Goal: Check status: Check status

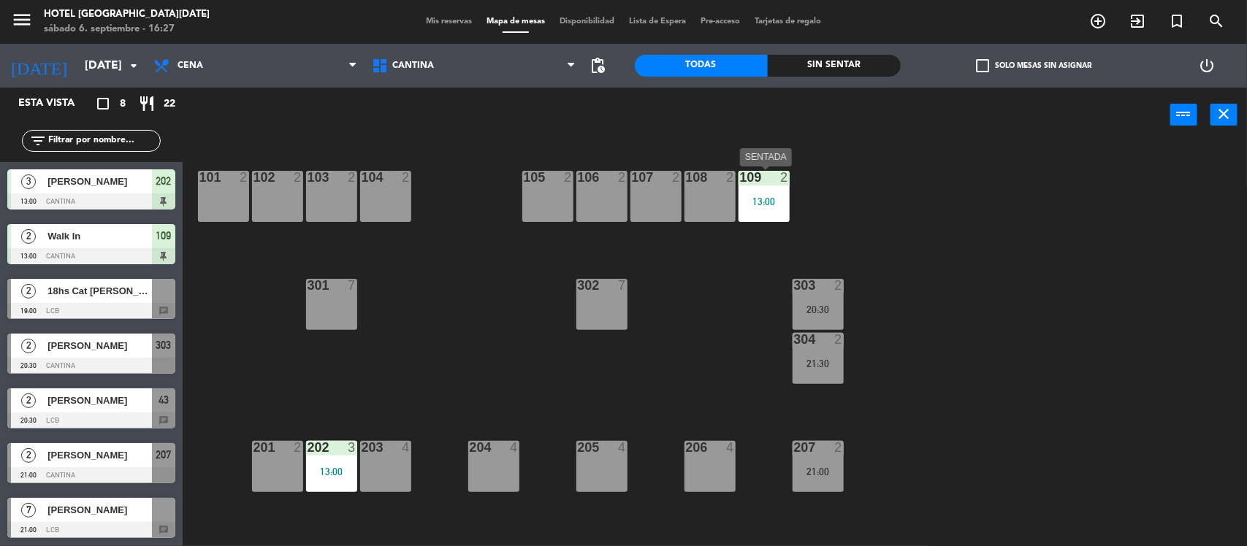
click at [764, 196] on div "13:00" at bounding box center [763, 201] width 51 height 10
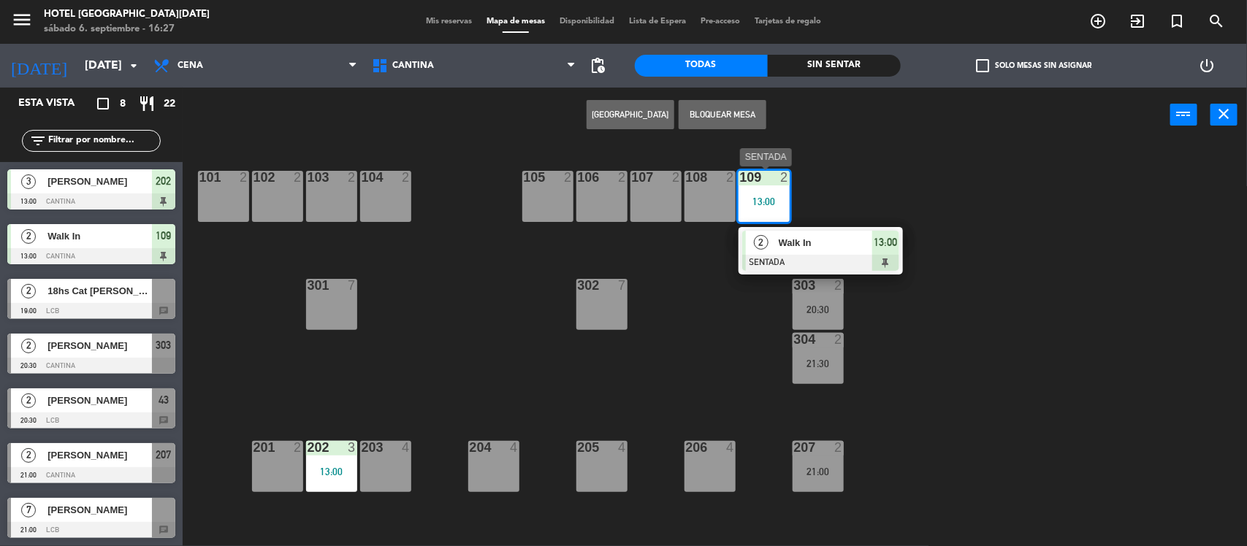
click at [793, 241] on span "Walk In" at bounding box center [825, 242] width 93 height 15
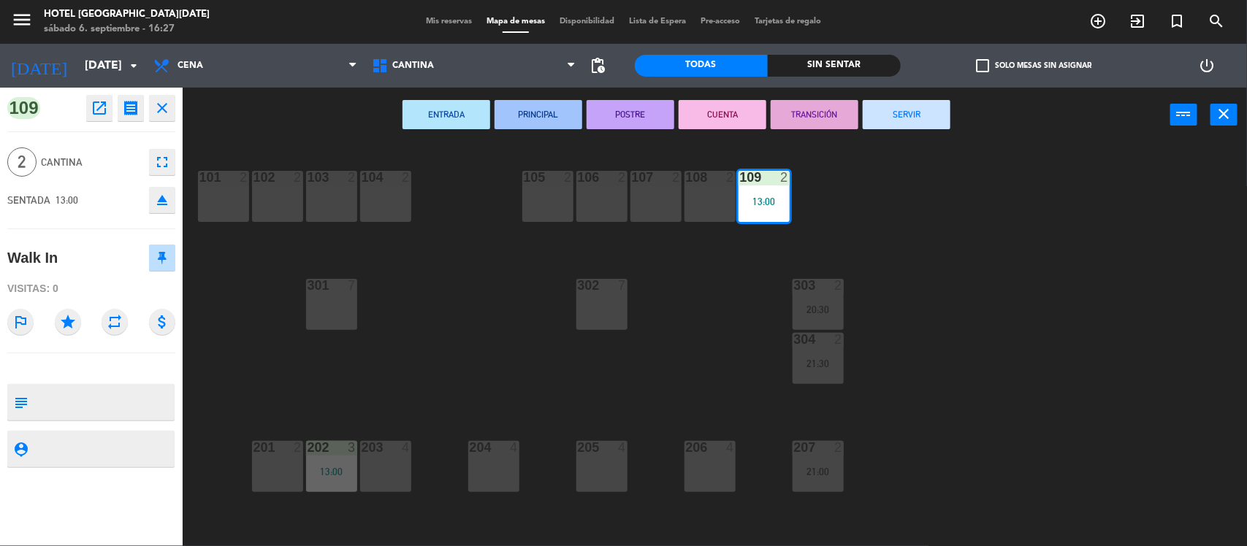
click at [164, 209] on button "eject" at bounding box center [162, 200] width 26 height 26
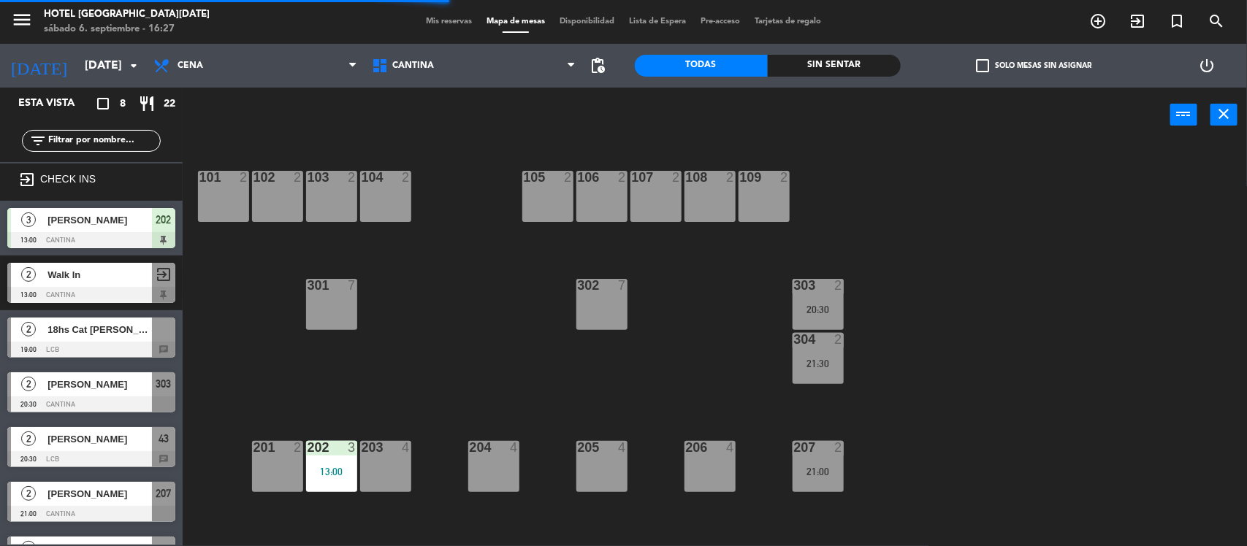
click at [329, 453] on div at bounding box center [331, 447] width 24 height 13
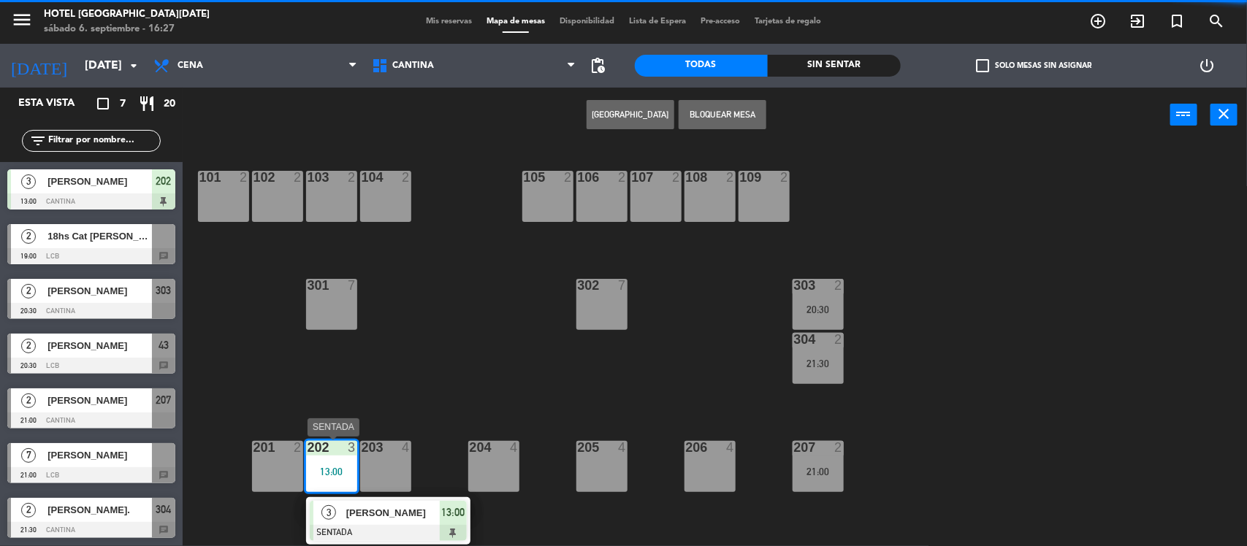
click at [422, 526] on div at bounding box center [388, 533] width 157 height 16
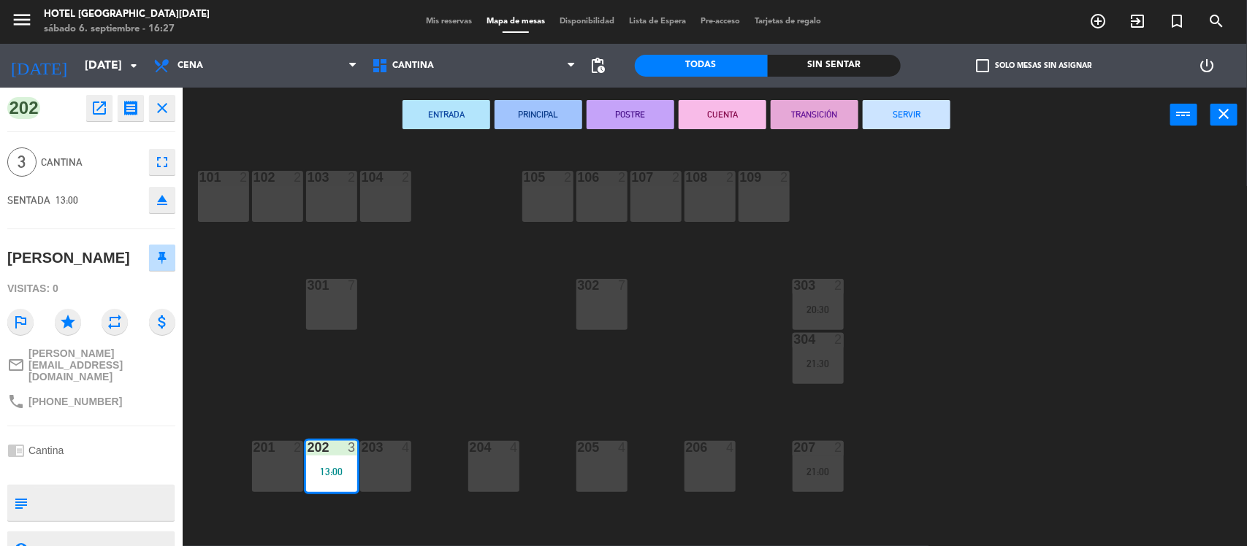
click at [162, 205] on icon "eject" at bounding box center [162, 200] width 18 height 18
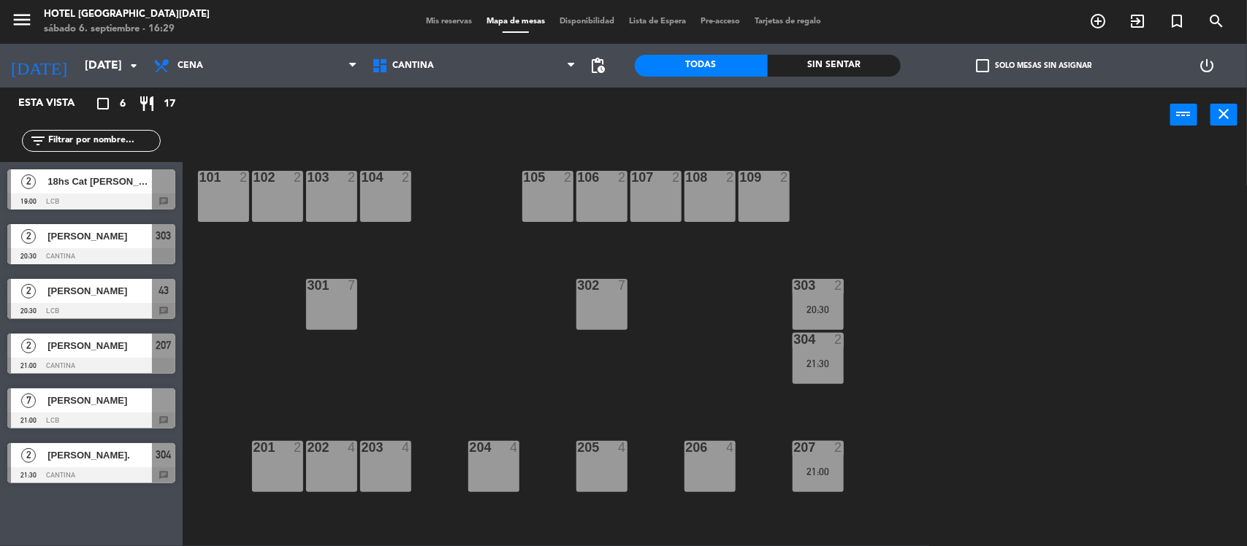
click at [448, 23] on span "Mis reservas" at bounding box center [449, 22] width 61 height 8
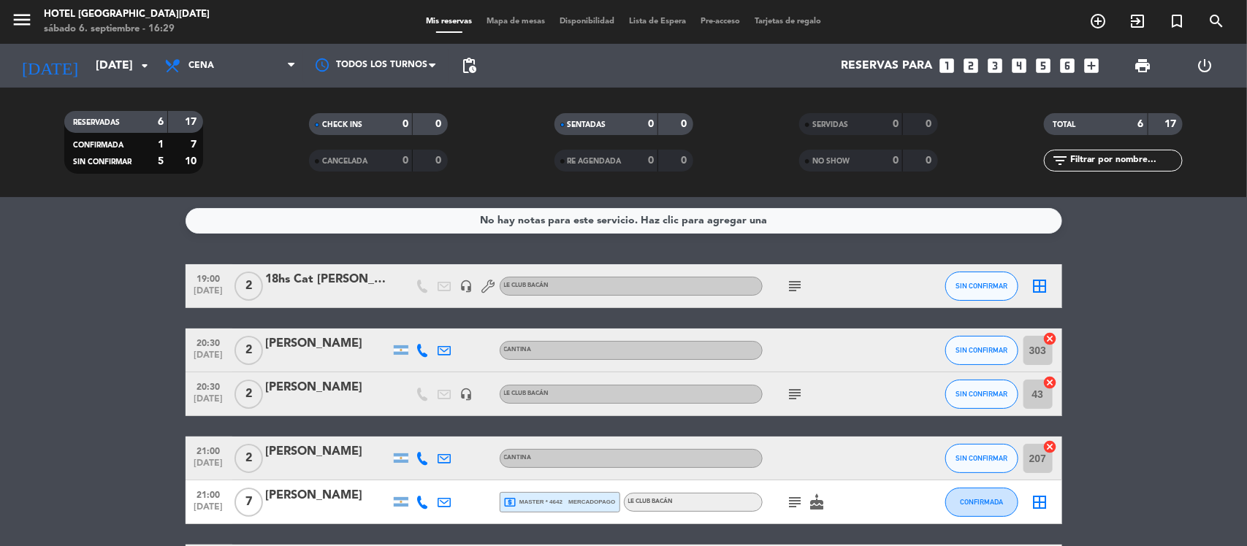
click at [491, 292] on icon at bounding box center [488, 286] width 13 height 13
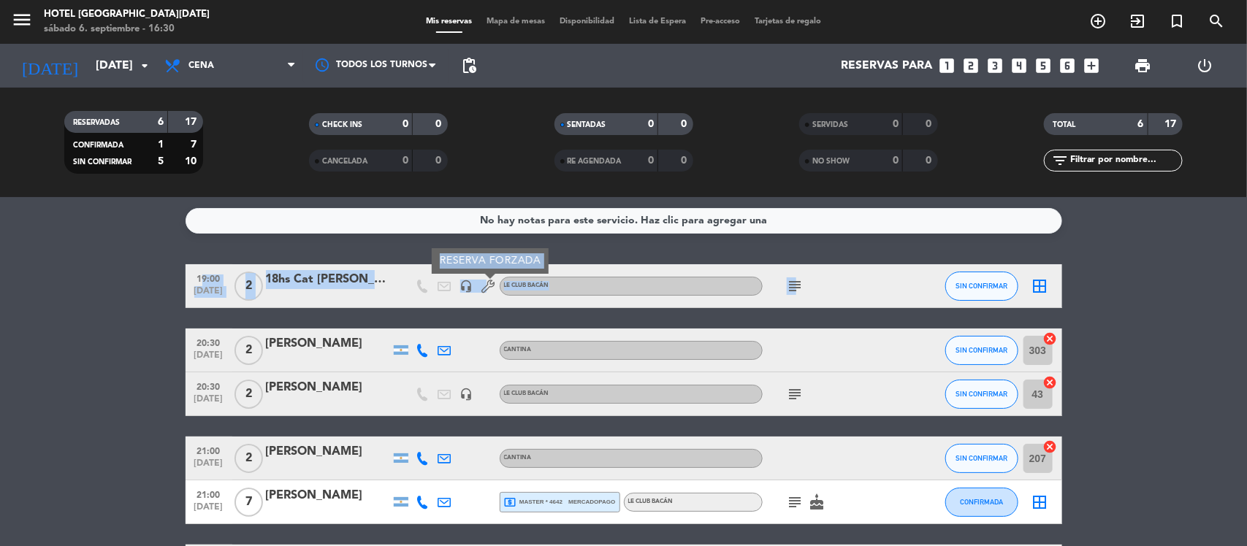
drag, startPoint x: 1116, startPoint y: 297, endPoint x: 795, endPoint y: 297, distance: 321.4
click at [795, 297] on bookings-row "19:00 [DATE] 2 18hs Cat [PERSON_NAME] headset_mic RESERVA FORZADA Le Club Bacán…" at bounding box center [623, 426] width 1247 height 324
click at [795, 294] on icon "subject" at bounding box center [796, 287] width 18 height 18
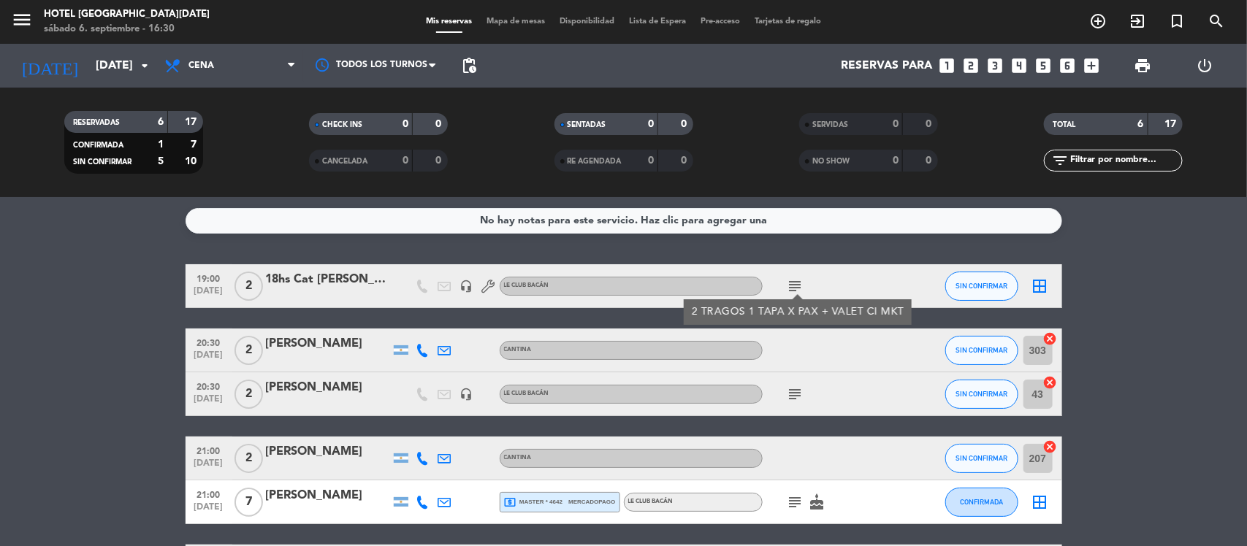
click at [1129, 303] on bookings-row "19:00 [DATE] 2 18hs Cat [PERSON_NAME] headset_mic Le Club Bacán subject 2 TRAGO…" at bounding box center [623, 426] width 1247 height 324
click at [1074, 345] on bookings-row "19:00 [DATE] 2 18hs Cat [PERSON_NAME] headset_mic Le Club Bacán subject SIN CON…" at bounding box center [623, 426] width 1247 height 324
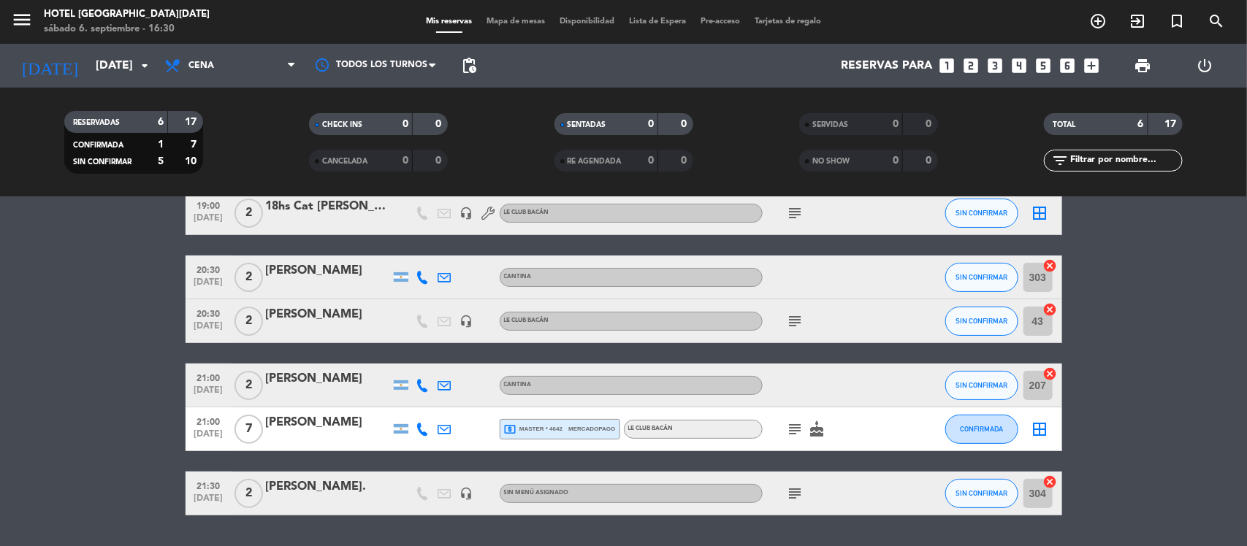
scroll to position [110, 0]
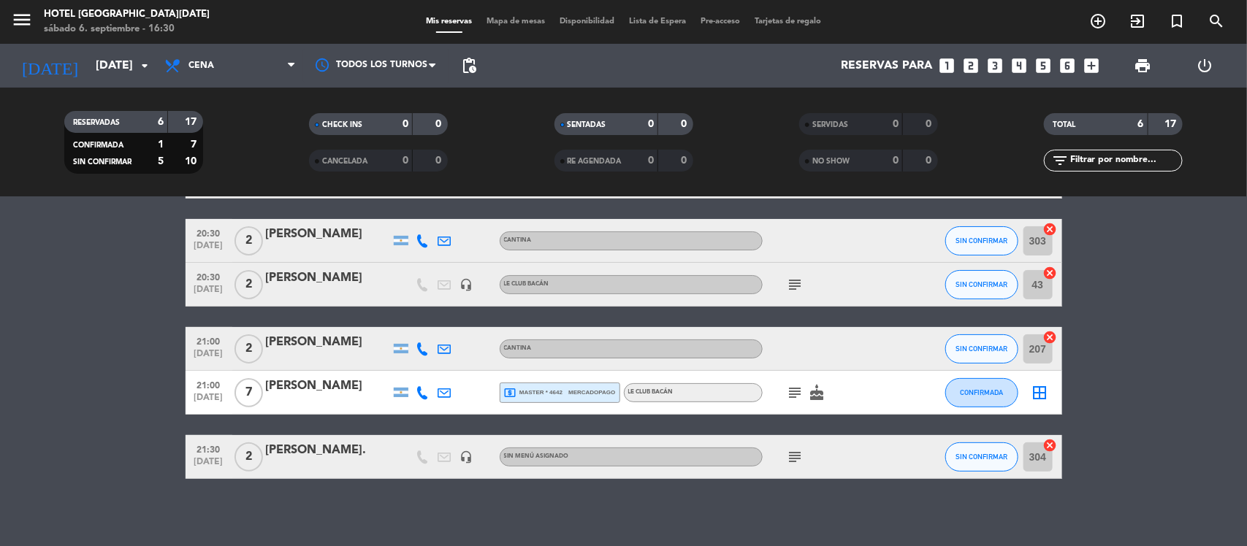
click at [796, 454] on icon "subject" at bounding box center [796, 457] width 18 height 18
click at [791, 487] on div "No hay notas para este servicio. Haz clic para agregar una 19:00 [DATE] 2 18hs …" at bounding box center [623, 371] width 1247 height 349
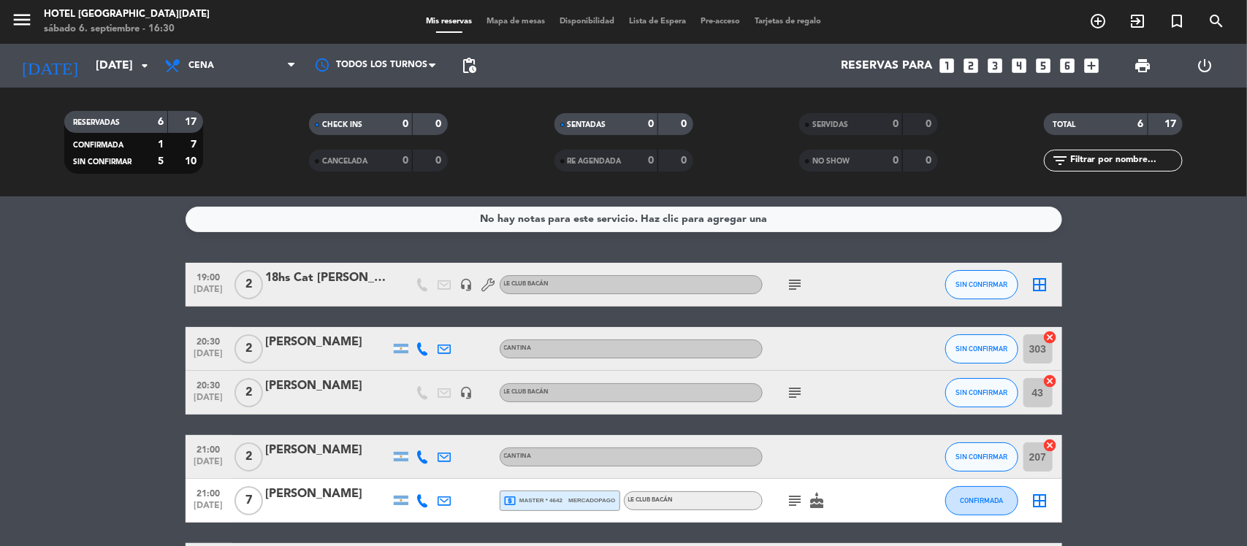
scroll to position [0, 0]
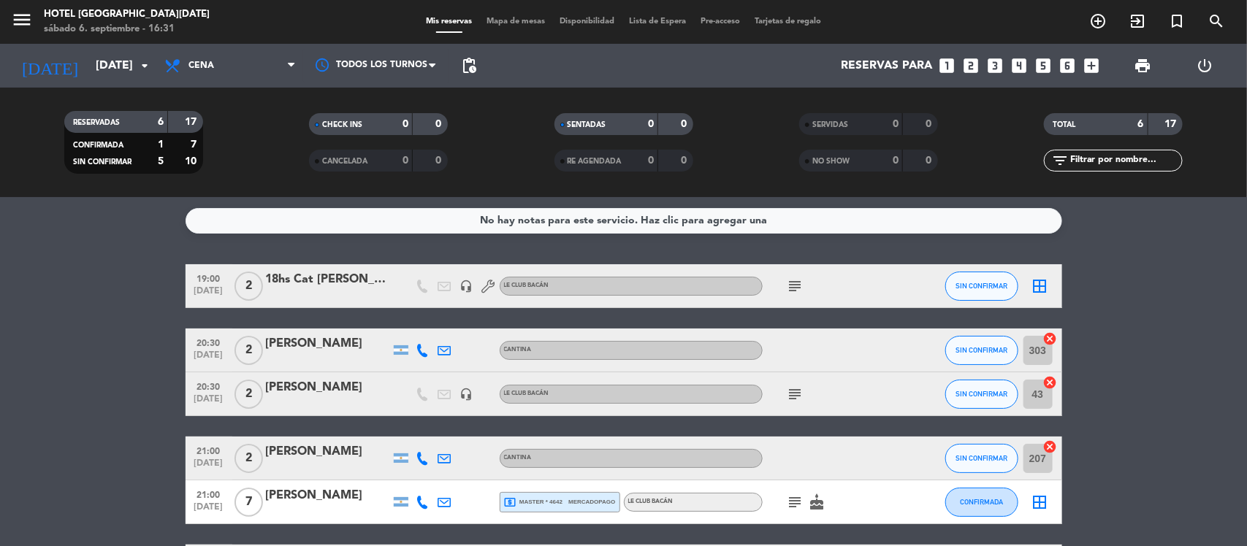
click at [793, 278] on icon "subject" at bounding box center [796, 287] width 18 height 18
click at [794, 391] on icon "subject" at bounding box center [796, 395] width 18 height 18
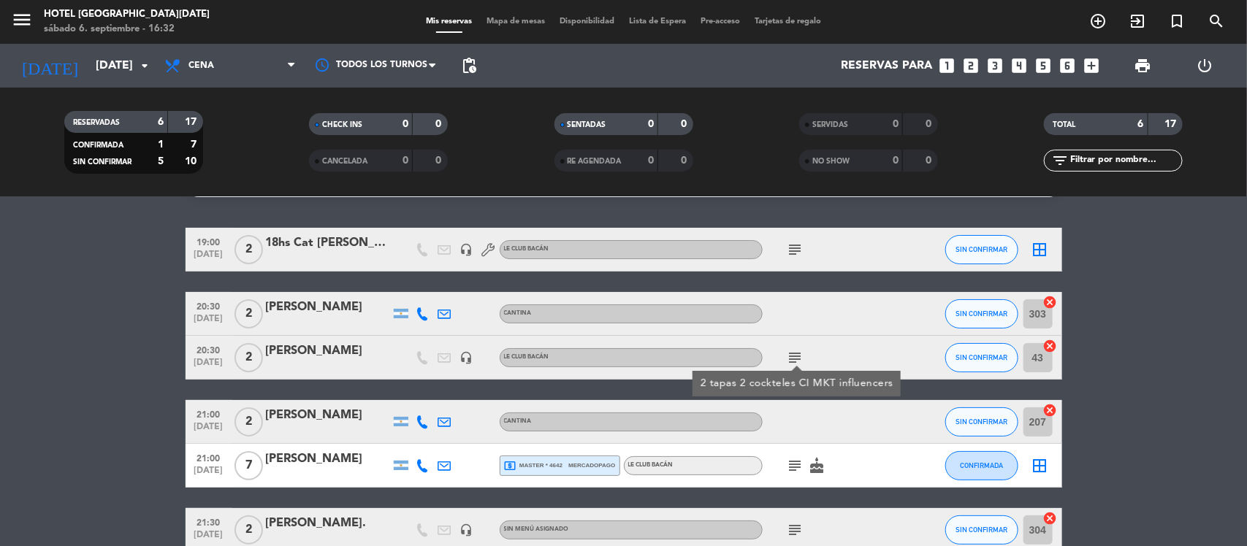
scroll to position [73, 0]
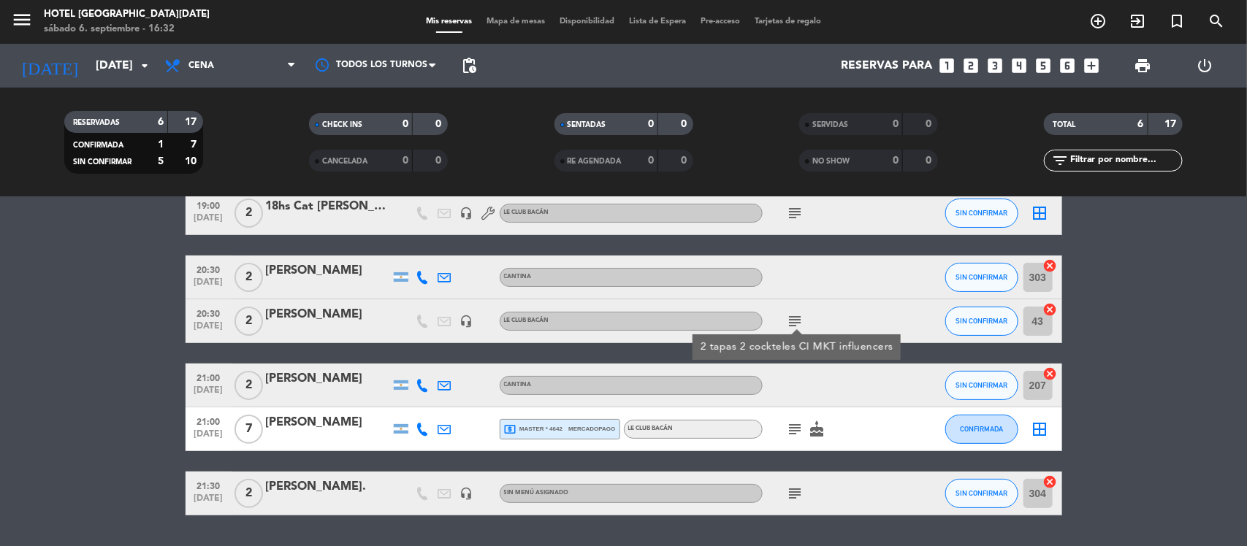
click at [791, 427] on icon "subject" at bounding box center [796, 430] width 18 height 18
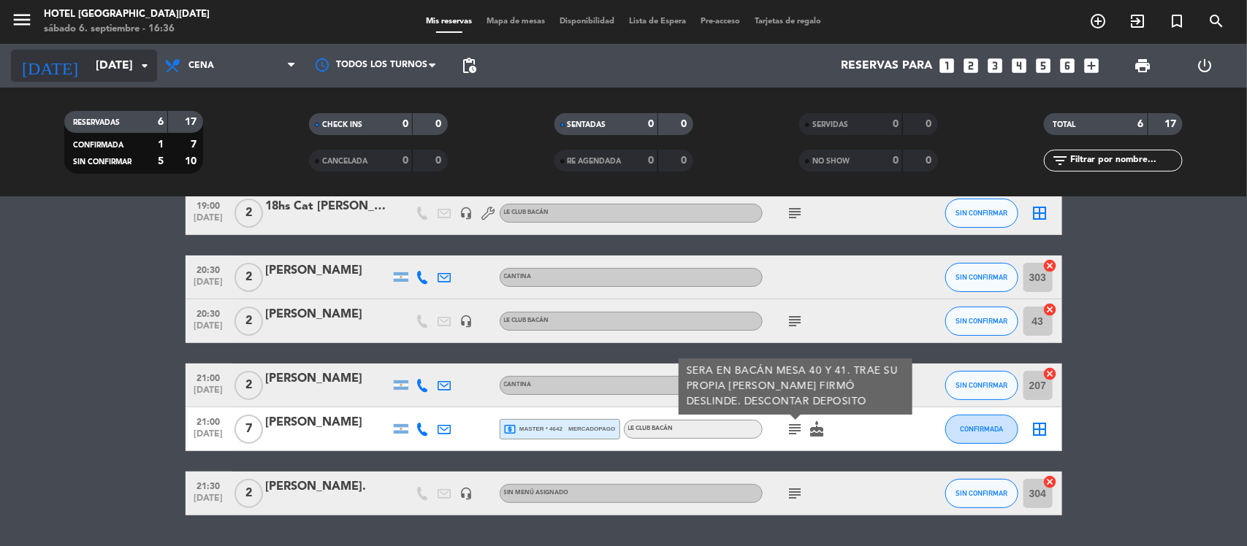
click at [132, 59] on input "[DATE]" at bounding box center [165, 66] width 154 height 28
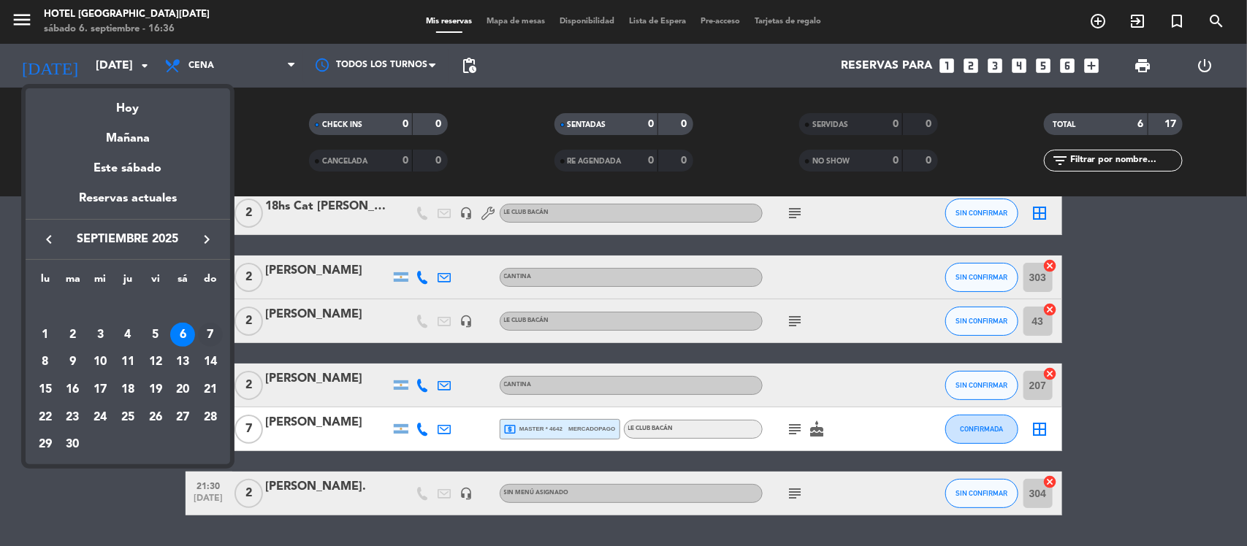
click at [209, 333] on div "7" at bounding box center [210, 335] width 25 height 25
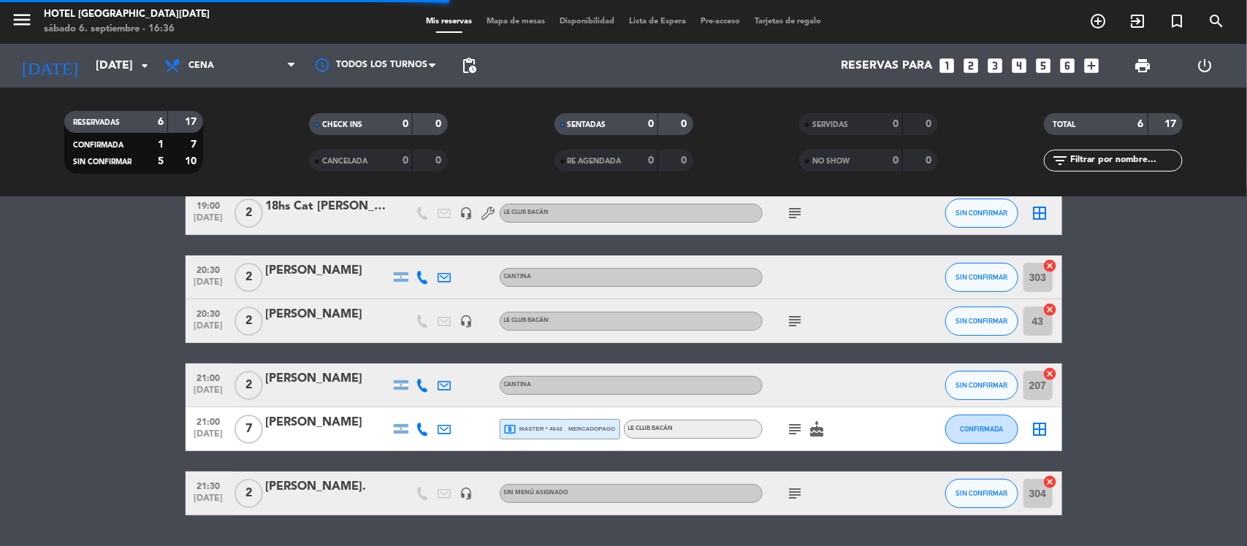
click at [199, 38] on div "menu [GEOGRAPHIC_DATA][DATE][PERSON_NAME][DATE] 6. septiembre - 16:36" at bounding box center [156, 22] width 312 height 34
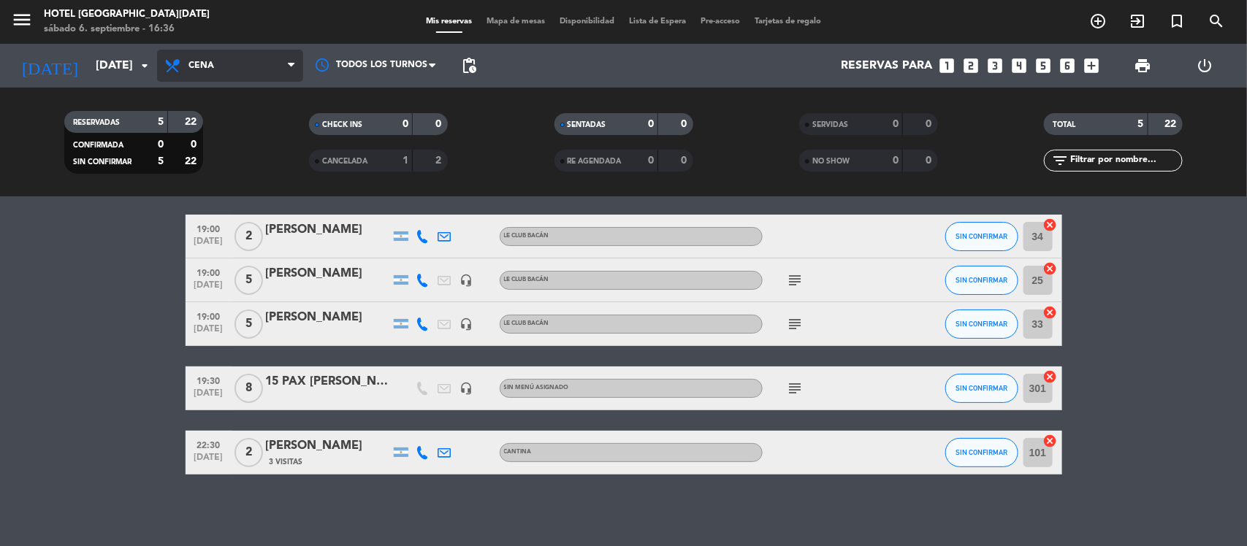
click at [205, 58] on span "Cena" at bounding box center [230, 66] width 146 height 32
click at [214, 129] on div "menu [GEOGRAPHIC_DATA][DATE][PERSON_NAME][DATE] 6. septiembre - 16:36 Mis reser…" at bounding box center [623, 98] width 1247 height 197
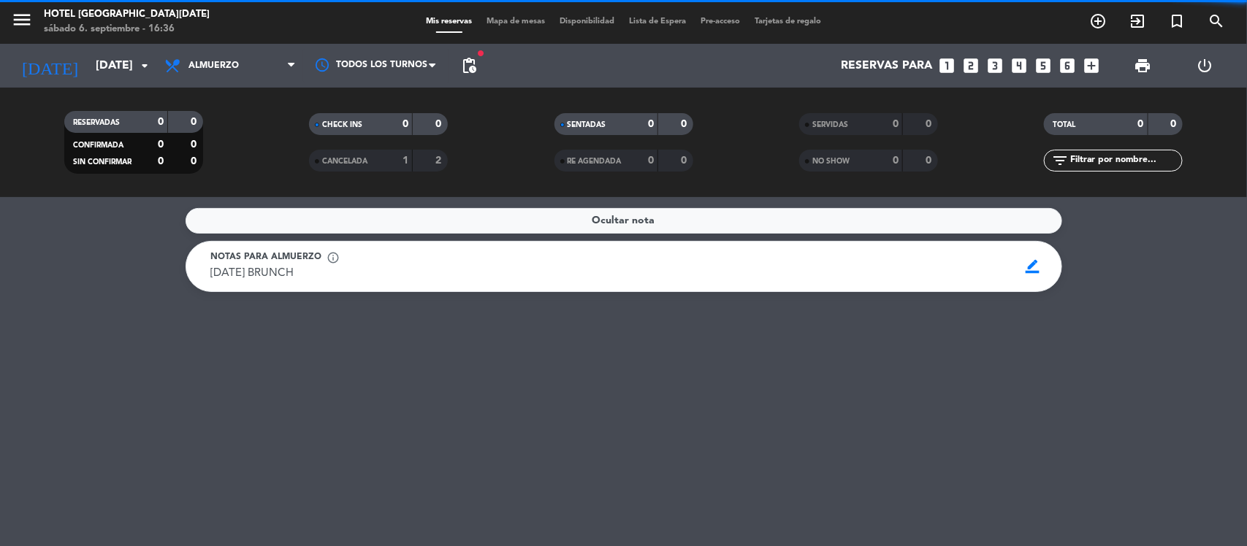
scroll to position [0, 0]
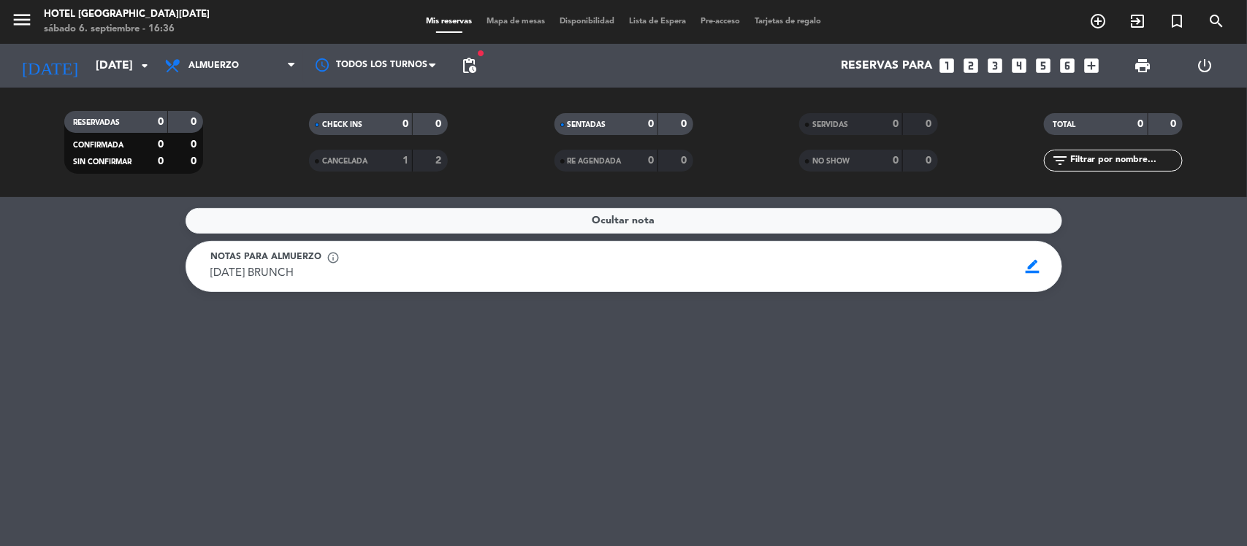
click at [543, 251] on div "Notas para almuerzo info_outline" at bounding box center [610, 258] width 798 height 15
click at [465, 70] on span "pending_actions" at bounding box center [469, 66] width 18 height 18
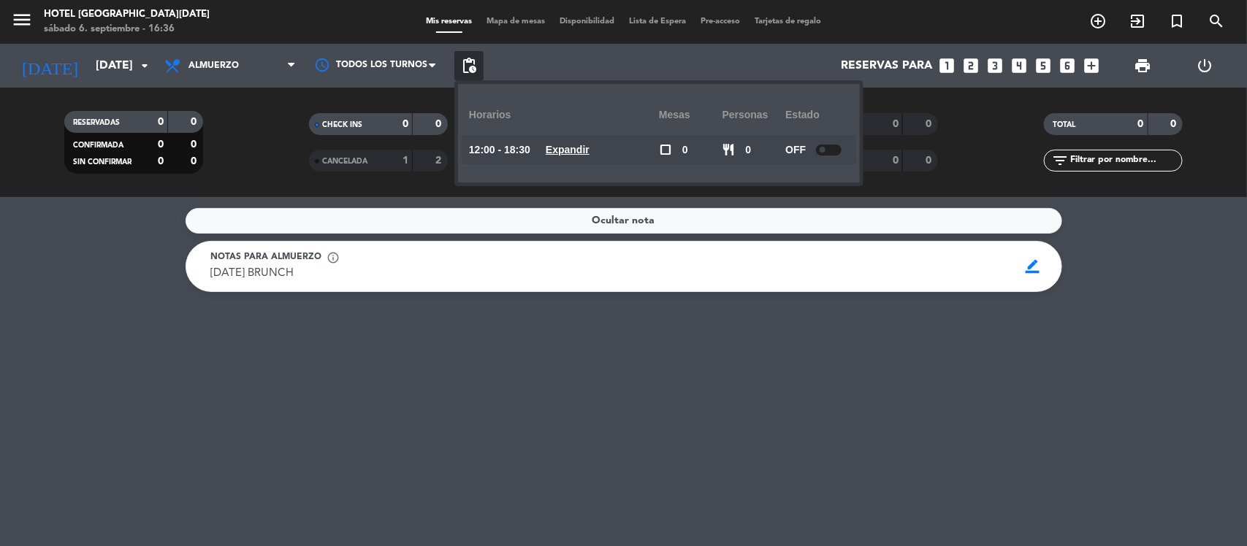
click at [526, 321] on div "Ocultar nota Notas para almuerzo info_outline [DATE] BRUNCH [DATE] BRUNCH borde…" at bounding box center [623, 371] width 1247 height 349
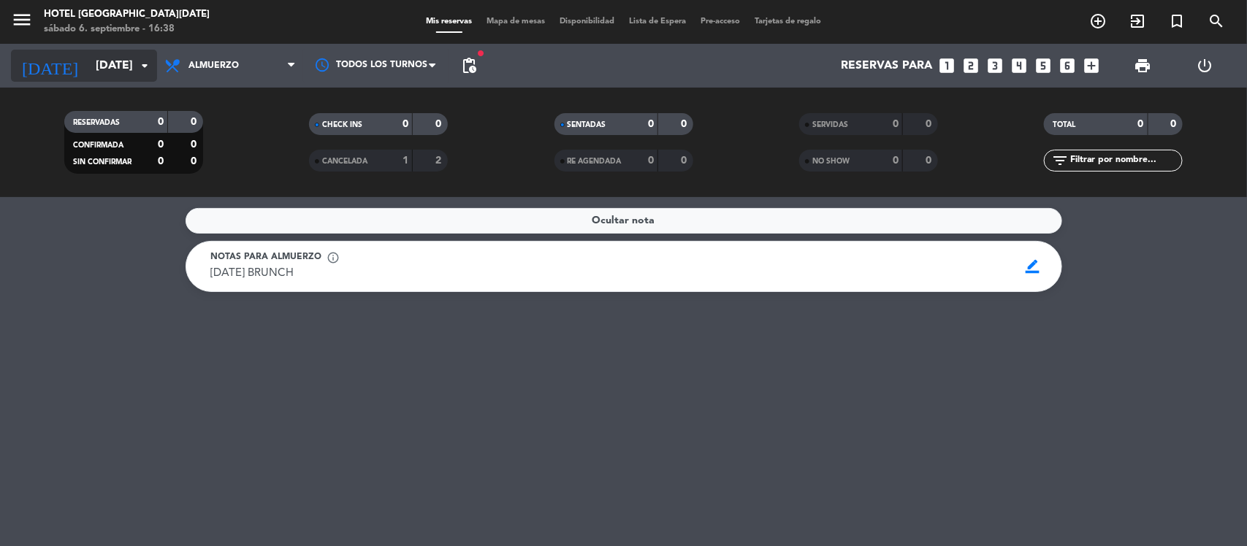
click at [113, 56] on input "[DATE]" at bounding box center [165, 66] width 154 height 28
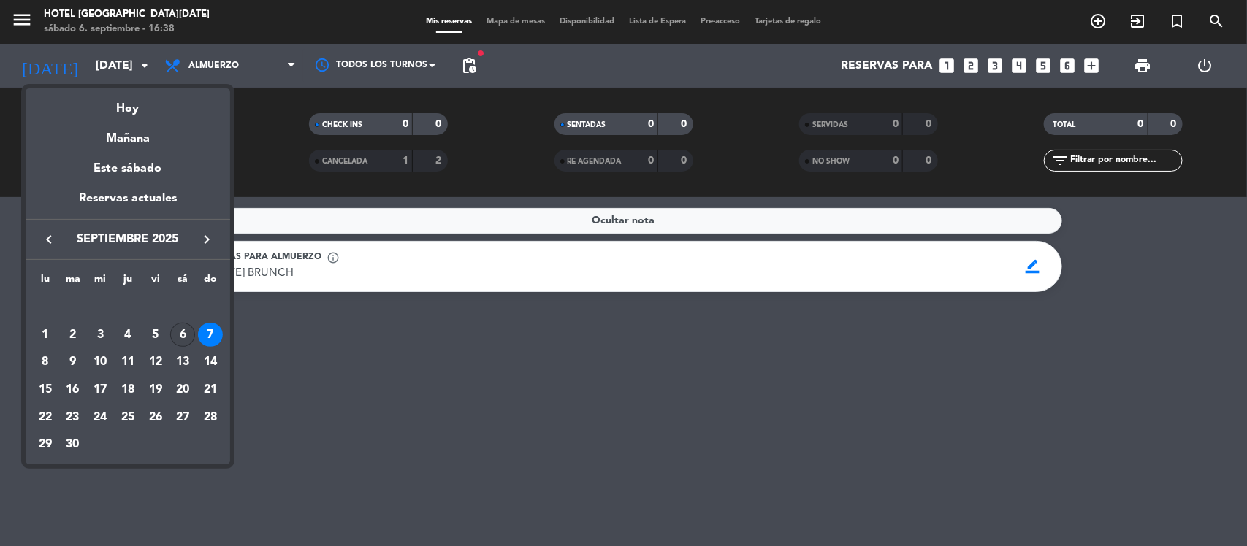
click at [188, 327] on div "6" at bounding box center [182, 335] width 25 height 25
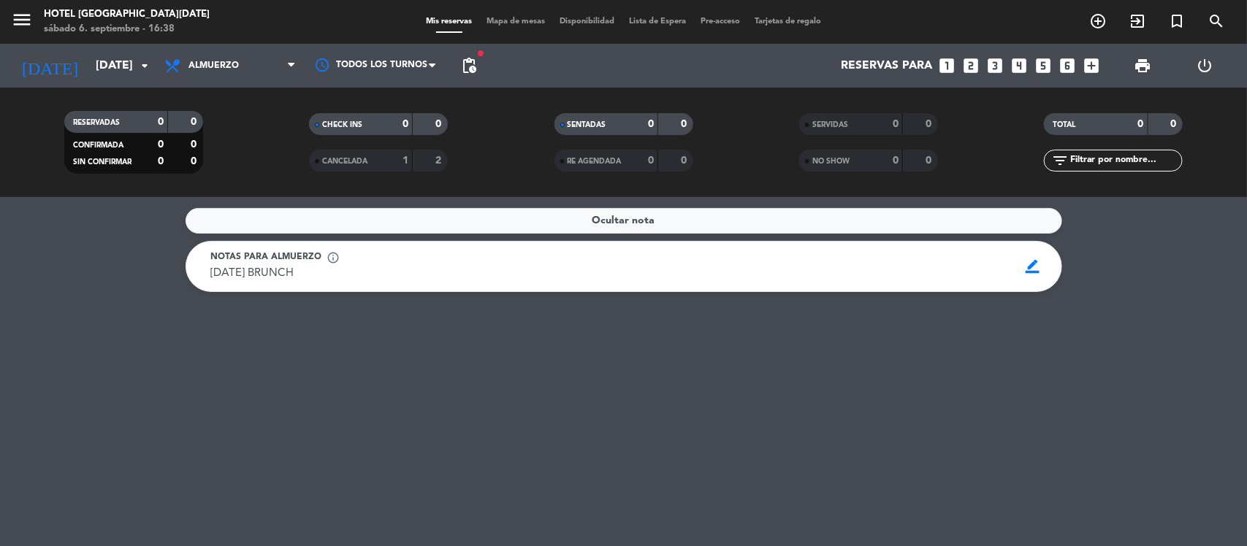
type input "[DATE]"
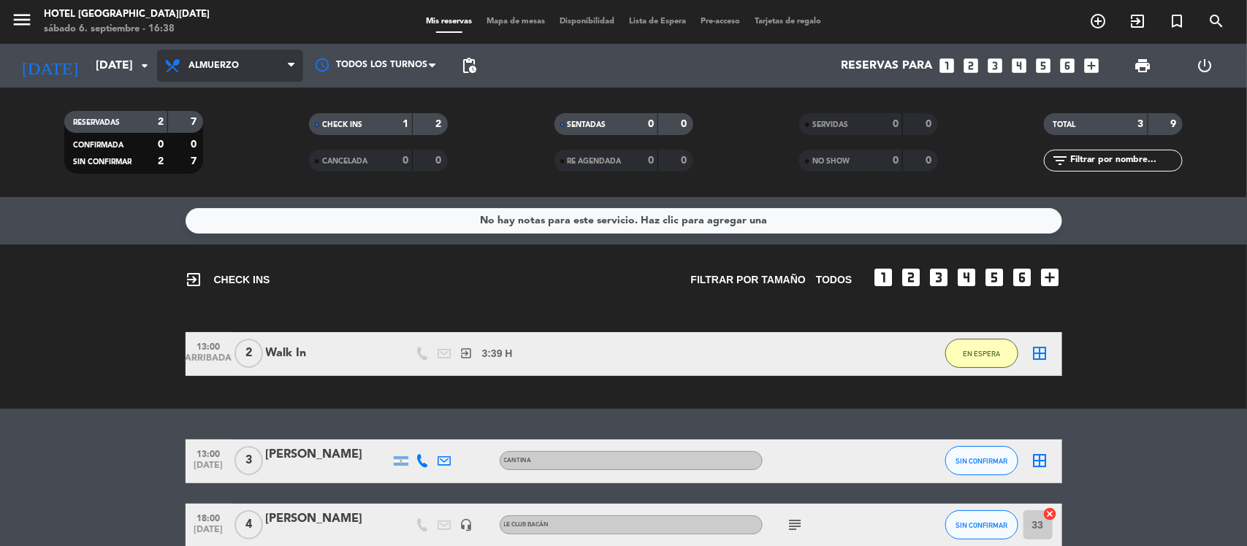
click at [210, 73] on span "Almuerzo" at bounding box center [230, 66] width 146 height 32
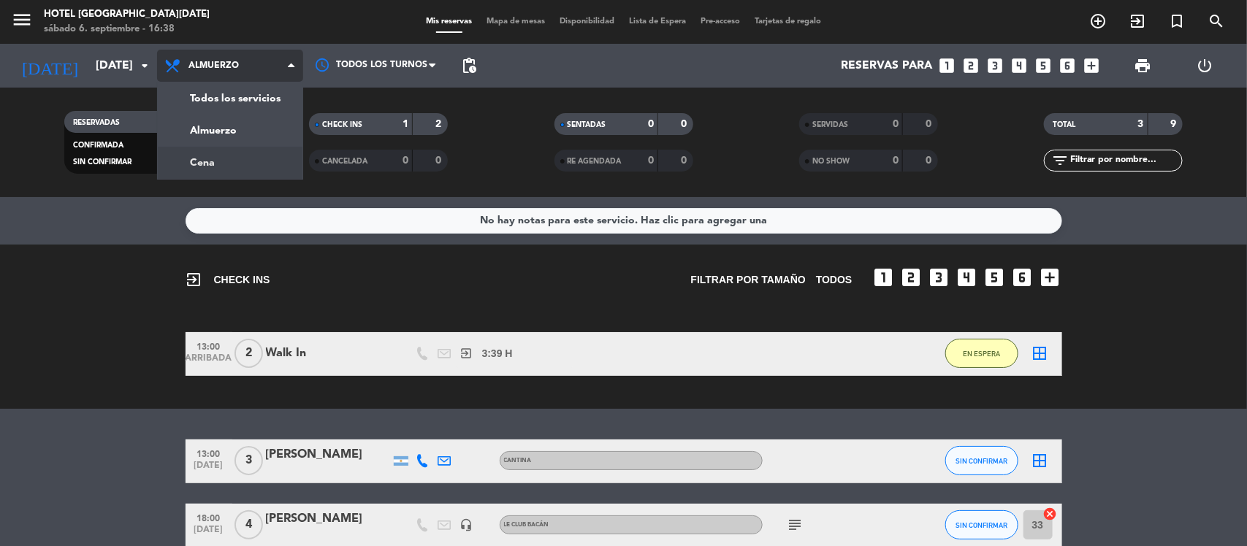
click at [213, 159] on div "menu [GEOGRAPHIC_DATA][DATE][PERSON_NAME][DATE] 6. septiembre - 16:38 Mis reser…" at bounding box center [623, 98] width 1247 height 197
